Goal: Share content: Share content

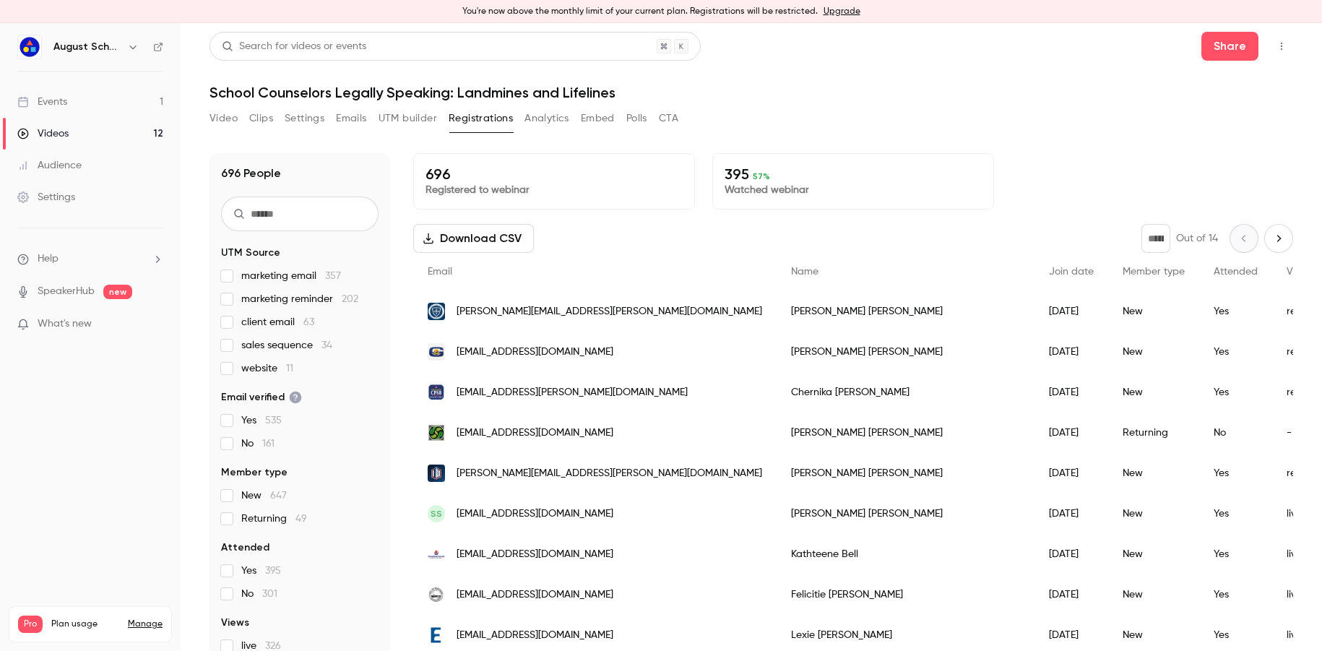
click at [111, 135] on link "Videos 12" at bounding box center [90, 134] width 181 height 32
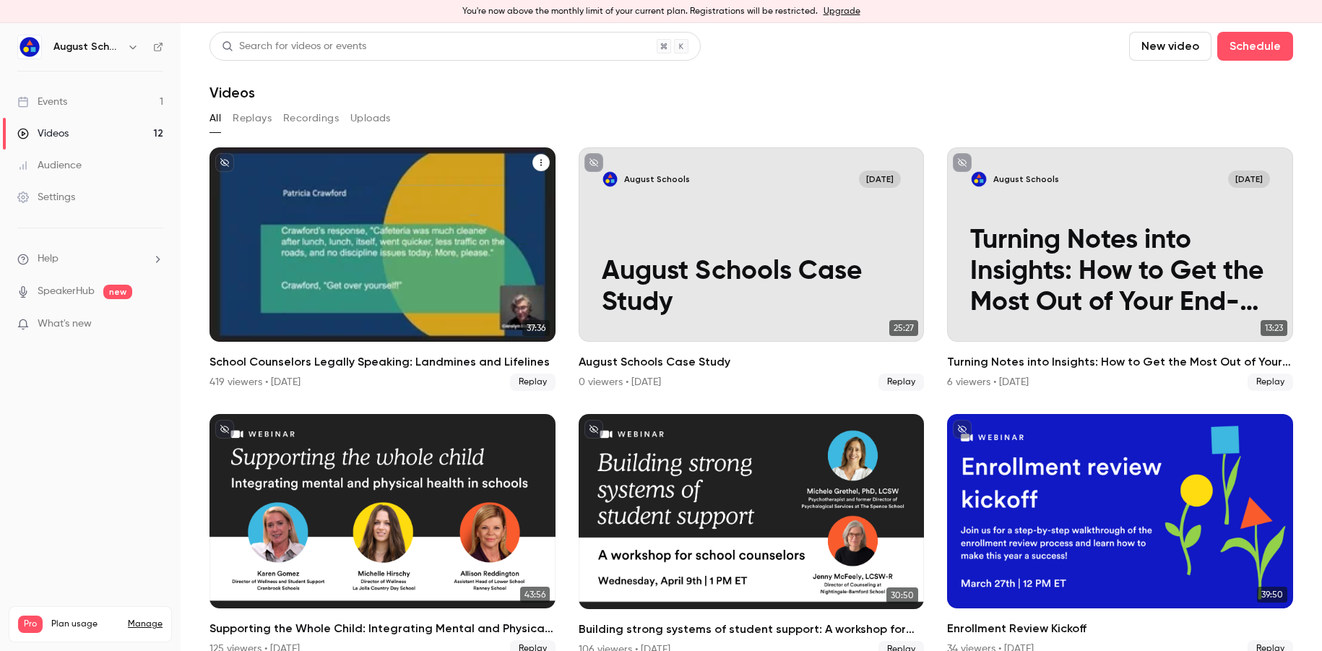
click at [392, 303] on div "School Counselors Legally Speaking: Landmines and Lifelines" at bounding box center [383, 244] width 346 height 194
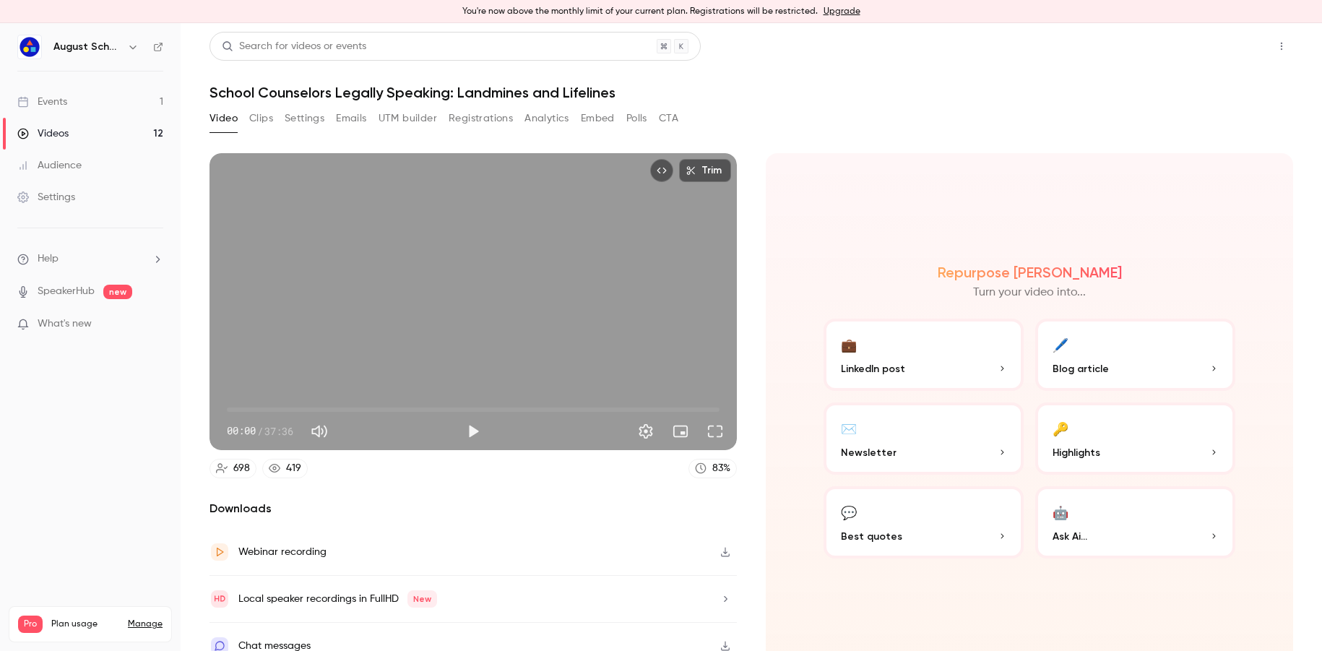
click at [1217, 46] on button "Share" at bounding box center [1229, 46] width 57 height 29
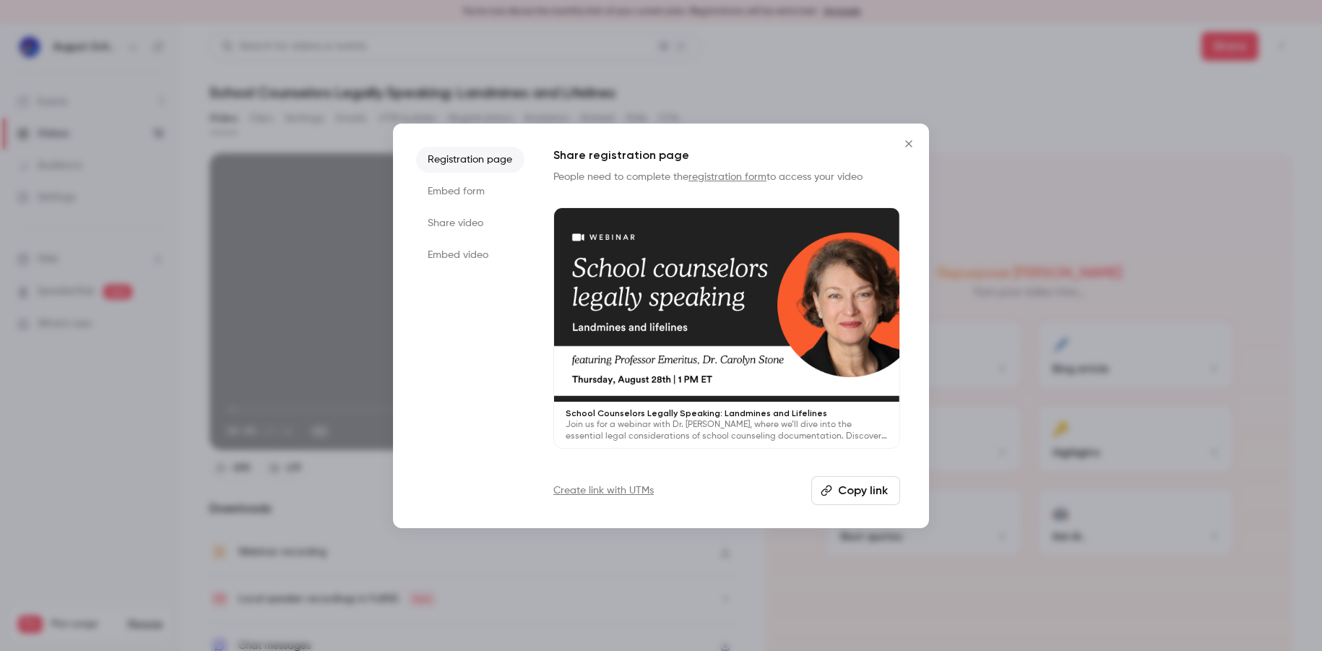
click at [465, 217] on li "Share video" at bounding box center [470, 223] width 108 height 26
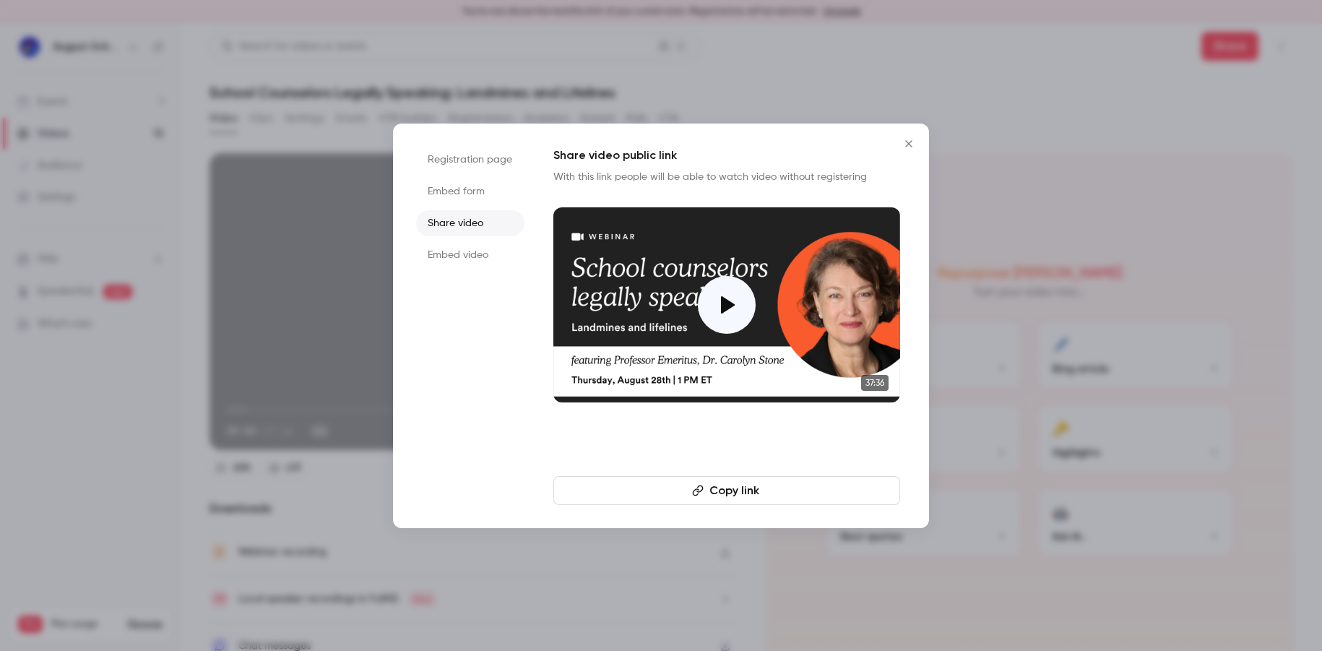
click at [753, 490] on button "Copy link" at bounding box center [726, 490] width 347 height 29
